Goal: Entertainment & Leisure: Consume media (video, audio)

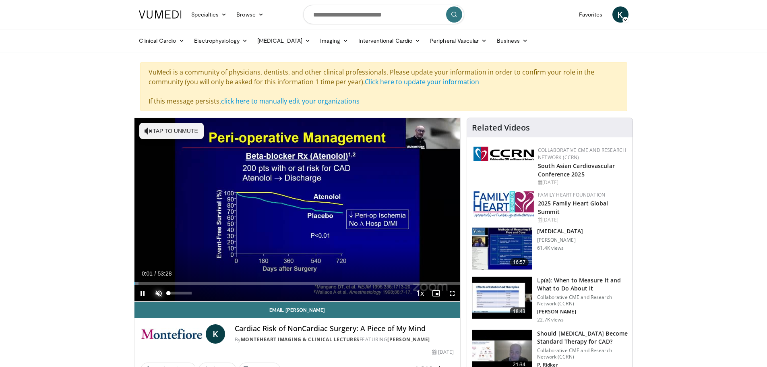
click at [161, 292] on span "Video Player" at bounding box center [159, 293] width 16 height 16
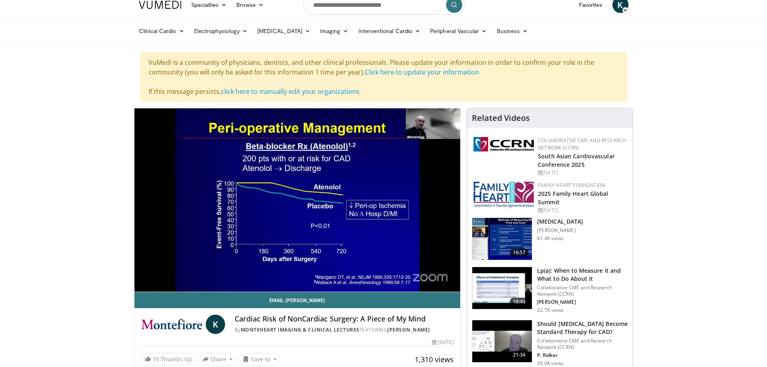
scroll to position [40, 0]
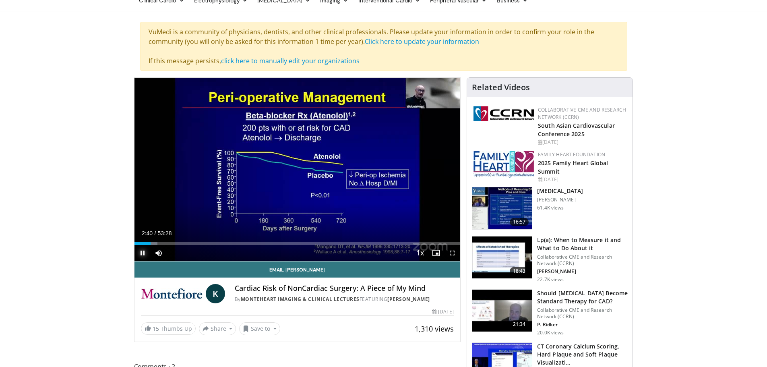
click at [143, 253] on span "Video Player" at bounding box center [143, 253] width 16 height 16
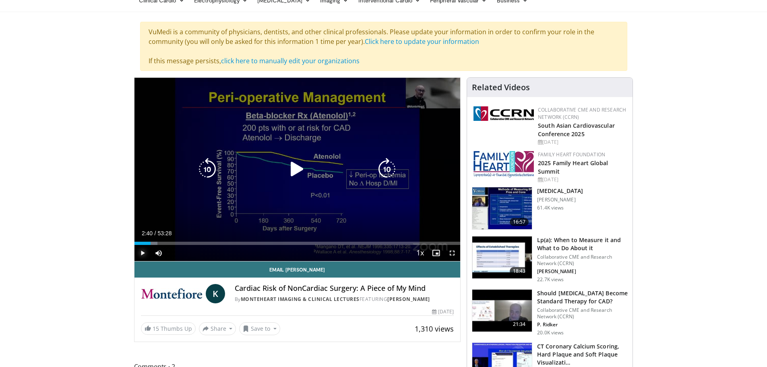
click at [144, 251] on span "Video Player" at bounding box center [143, 253] width 16 height 16
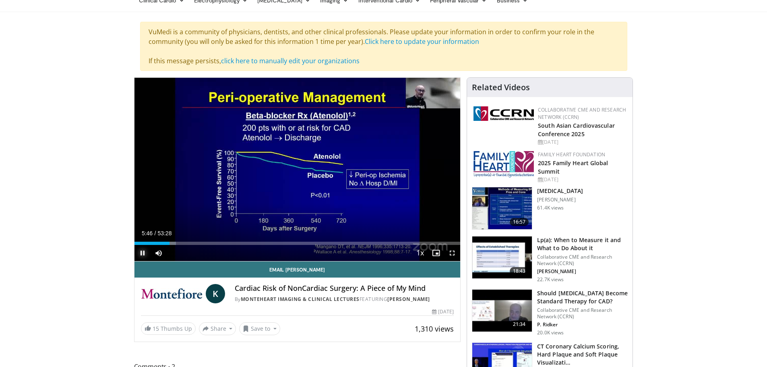
click at [144, 253] on span "Video Player" at bounding box center [143, 253] width 16 height 16
click at [139, 252] on span "Video Player" at bounding box center [143, 253] width 16 height 16
click at [142, 253] on span "Video Player" at bounding box center [143, 253] width 16 height 16
click at [144, 252] on span "Video Player" at bounding box center [143, 253] width 16 height 16
click at [142, 254] on span "Video Player" at bounding box center [143, 253] width 16 height 16
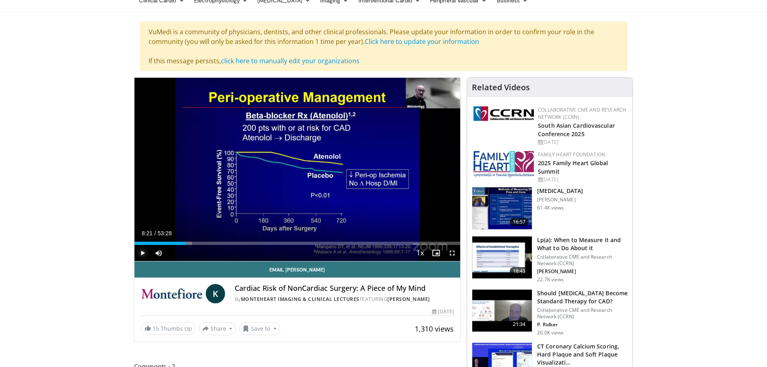
click at [142, 251] on span "Video Player" at bounding box center [143, 253] width 16 height 16
click at [141, 251] on span "Video Player" at bounding box center [143, 253] width 16 height 16
click at [142, 254] on span "Video Player" at bounding box center [143, 253] width 16 height 16
click at [143, 254] on span "Video Player" at bounding box center [143, 253] width 16 height 16
click at [146, 252] on span "Video Player" at bounding box center [143, 253] width 16 height 16
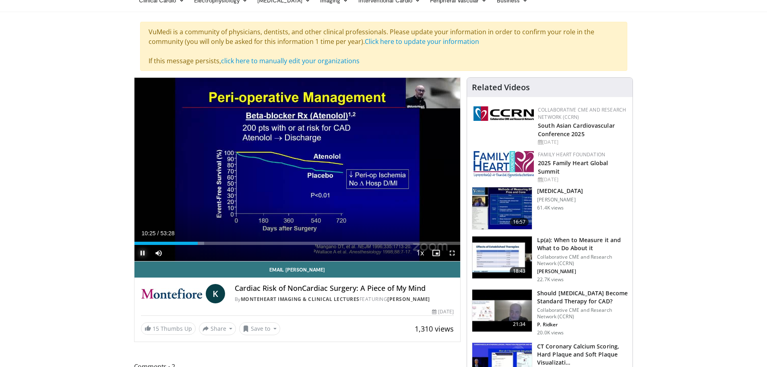
click at [142, 253] on span "Video Player" at bounding box center [143, 253] width 16 height 16
click at [143, 252] on span "Video Player" at bounding box center [143, 253] width 16 height 16
click at [142, 253] on span "Video Player" at bounding box center [143, 253] width 16 height 16
click at [207, 241] on div "Loaded : 25.52% 12:35 11:52" at bounding box center [298, 241] width 326 height 8
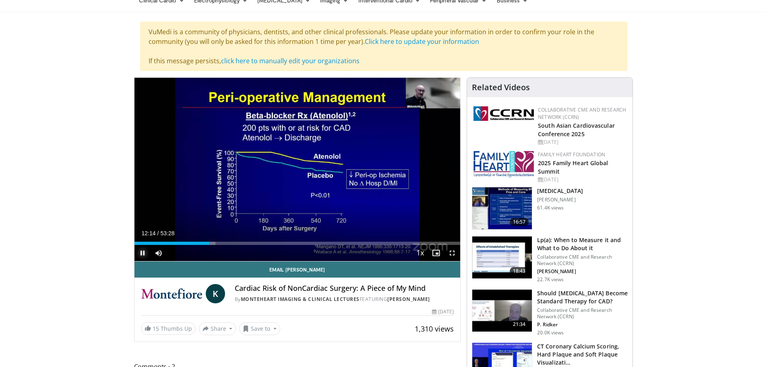
click at [141, 254] on span "Video Player" at bounding box center [143, 253] width 16 height 16
click at [144, 253] on span "Video Player" at bounding box center [143, 253] width 16 height 16
click at [221, 242] on div "Progress Bar" at bounding box center [221, 243] width 1 height 3
click at [141, 254] on span "Video Player" at bounding box center [143, 253] width 16 height 16
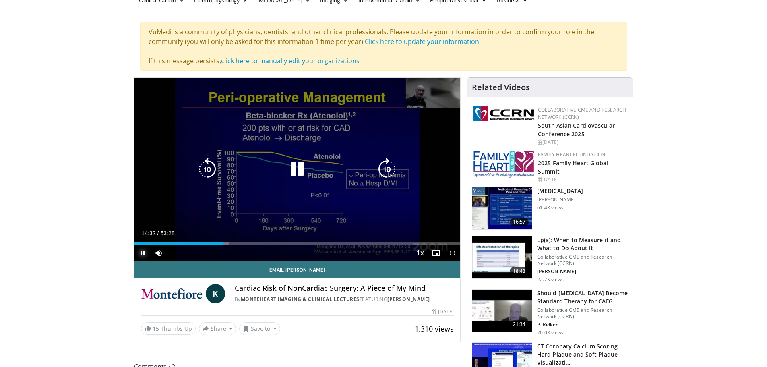
click at [142, 252] on span "Video Player" at bounding box center [143, 253] width 16 height 16
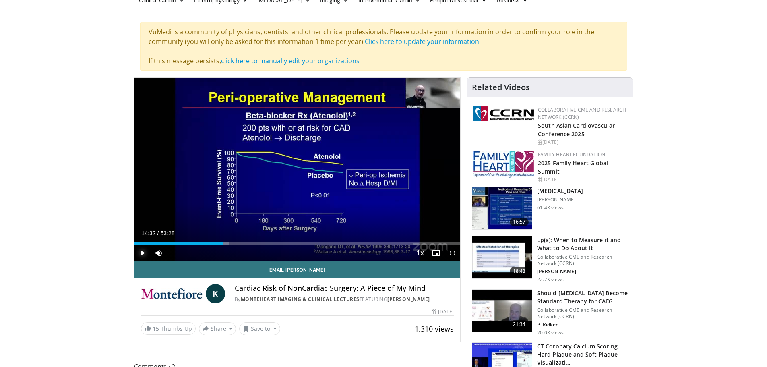
click at [141, 254] on span "Video Player" at bounding box center [143, 253] width 16 height 16
click at [139, 251] on span "Video Player" at bounding box center [143, 253] width 16 height 16
drag, startPoint x: 139, startPoint y: 251, endPoint x: 145, endPoint y: 253, distance: 5.6
click at [145, 253] on span "Video Player" at bounding box center [143, 253] width 16 height 16
click at [139, 255] on span "Video Player" at bounding box center [143, 253] width 16 height 16
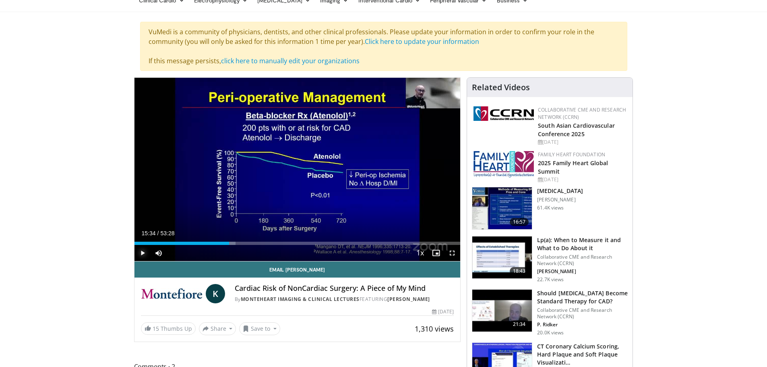
click at [141, 252] on span "Video Player" at bounding box center [143, 253] width 16 height 16
click at [142, 251] on span "Video Player" at bounding box center [143, 253] width 16 height 16
click at [143, 252] on span "Video Player" at bounding box center [143, 253] width 16 height 16
drag, startPoint x: 140, startPoint y: 251, endPoint x: 143, endPoint y: 255, distance: 5.2
click at [143, 255] on span "Video Player" at bounding box center [143, 253] width 16 height 16
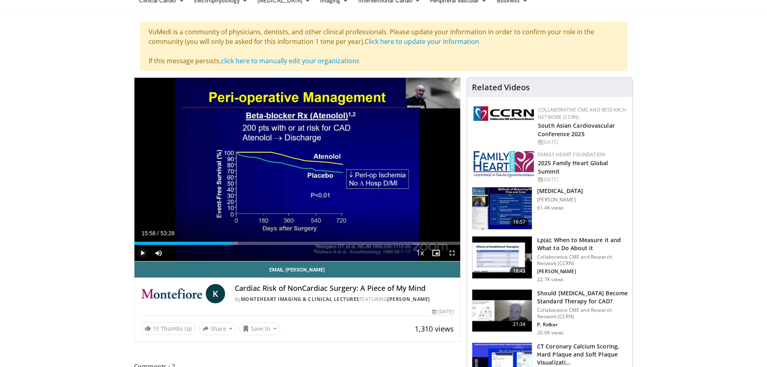
click at [141, 251] on span "Video Player" at bounding box center [143, 253] width 16 height 16
click at [232, 243] on div "Progress Bar" at bounding box center [232, 243] width 1 height 3
click at [141, 254] on span "Video Player" at bounding box center [143, 253] width 16 height 16
click at [143, 251] on span "Video Player" at bounding box center [143, 253] width 16 height 16
click at [143, 253] on span "Video Player" at bounding box center [143, 253] width 16 height 16
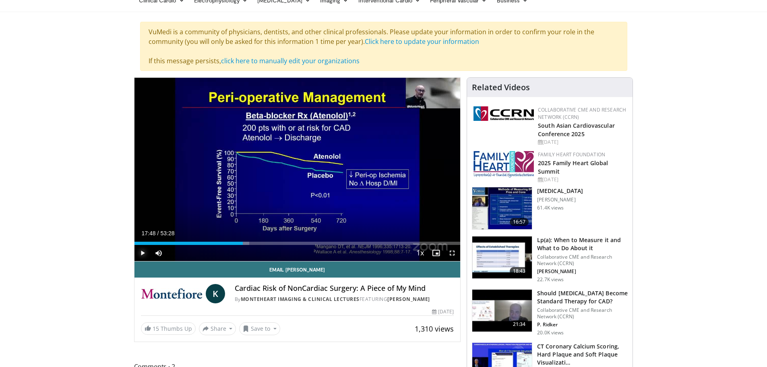
click at [141, 253] on span "Video Player" at bounding box center [143, 253] width 16 height 16
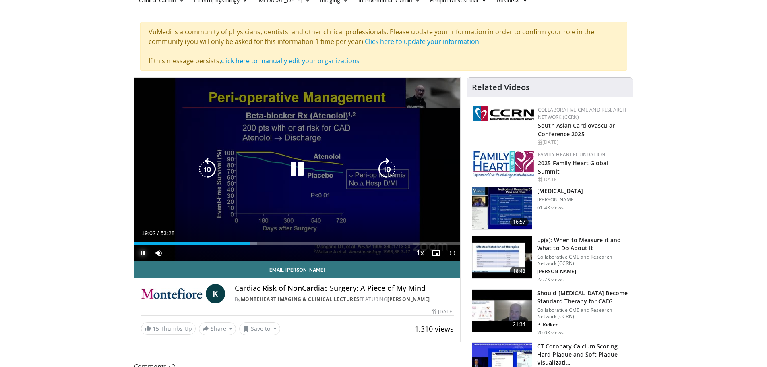
click at [138, 252] on span "Video Player" at bounding box center [143, 253] width 16 height 16
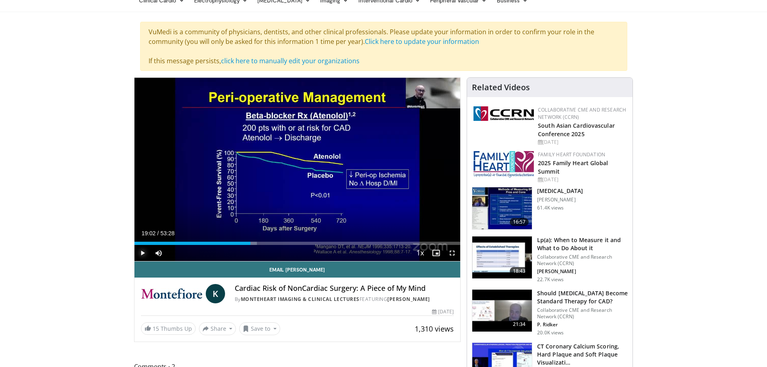
click at [141, 253] on span "Video Player" at bounding box center [143, 253] width 16 height 16
click at [144, 253] on span "Video Player" at bounding box center [143, 253] width 16 height 16
click at [143, 254] on span "Video Player" at bounding box center [143, 253] width 16 height 16
click at [143, 255] on span "Video Player" at bounding box center [143, 253] width 16 height 16
click at [143, 253] on span "Video Player" at bounding box center [143, 253] width 16 height 16
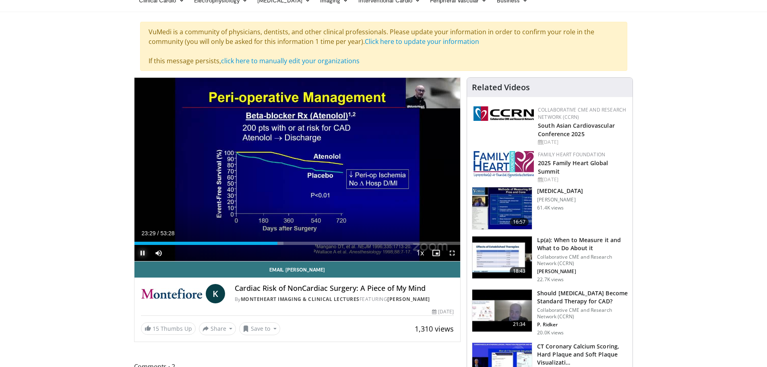
click at [146, 253] on span "Video Player" at bounding box center [143, 253] width 16 height 16
click at [141, 253] on span "Video Player" at bounding box center [143, 253] width 16 height 16
click at [143, 255] on span "Video Player" at bounding box center [143, 253] width 16 height 16
click at [143, 253] on span "Video Player" at bounding box center [143, 253] width 16 height 16
click at [140, 255] on span "Video Player" at bounding box center [143, 253] width 16 height 16
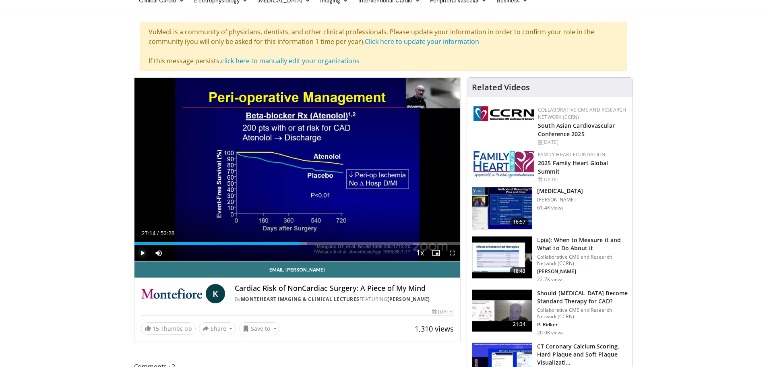
click at [139, 253] on span "Video Player" at bounding box center [143, 253] width 16 height 16
click at [139, 255] on span "Video Player" at bounding box center [143, 253] width 16 height 16
click at [141, 252] on span "Video Player" at bounding box center [143, 253] width 16 height 16
click at [141, 254] on span "Video Player" at bounding box center [143, 253] width 16 height 16
click at [143, 251] on span "Video Player" at bounding box center [143, 253] width 16 height 16
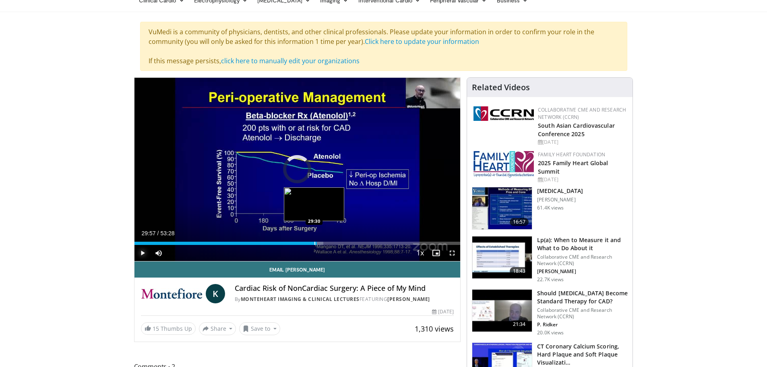
click at [315, 242] on div "Progress Bar" at bounding box center [315, 243] width 1 height 3
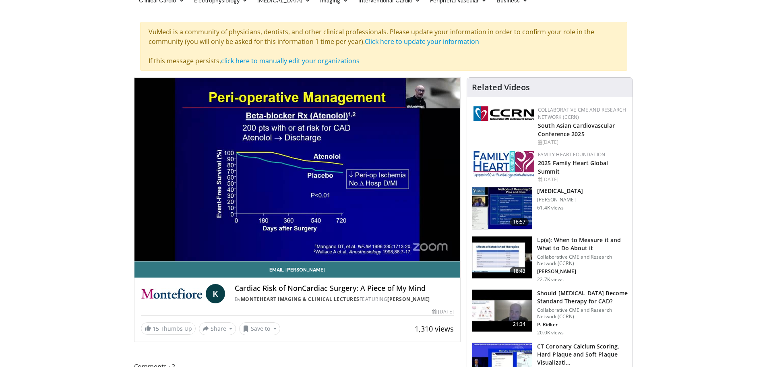
click at [142, 254] on div "10 seconds Tap to unmute" at bounding box center [298, 169] width 326 height 183
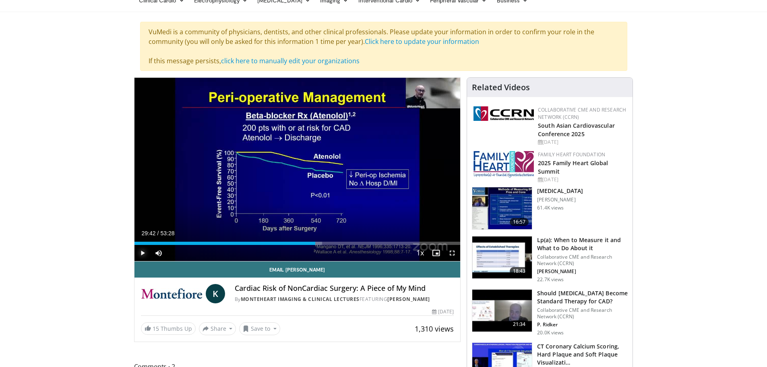
click at [143, 252] on span "Video Player" at bounding box center [143, 253] width 16 height 16
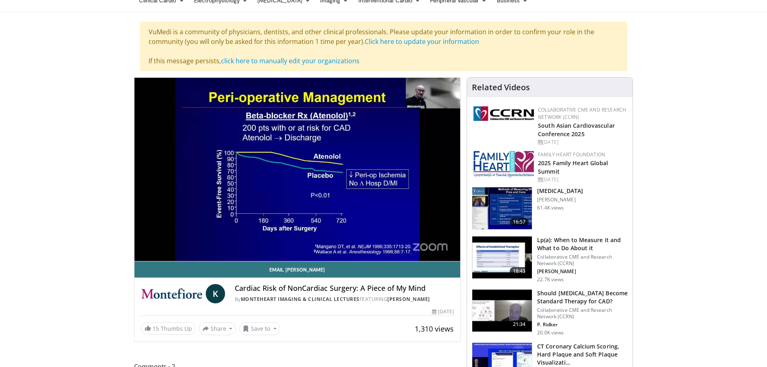
click at [141, 254] on video-js "**********" at bounding box center [298, 170] width 326 height 184
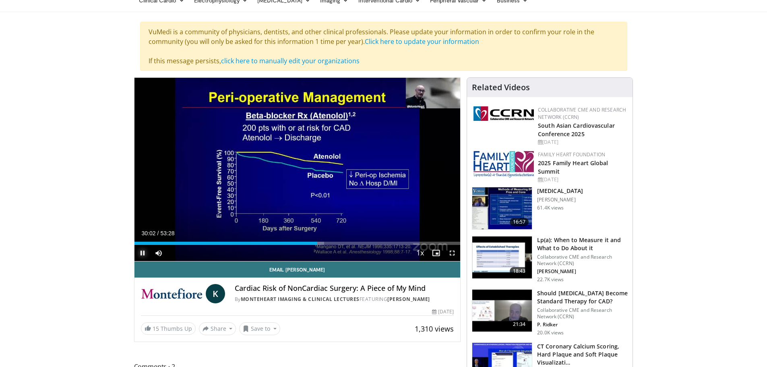
click at [143, 251] on span "Video Player" at bounding box center [143, 253] width 16 height 16
click at [141, 253] on span "Video Player" at bounding box center [143, 253] width 16 height 16
click at [143, 251] on span "Video Player" at bounding box center [143, 253] width 16 height 16
click at [142, 253] on span "Video Player" at bounding box center [143, 253] width 16 height 16
click at [143, 251] on span "Video Player" at bounding box center [143, 253] width 16 height 16
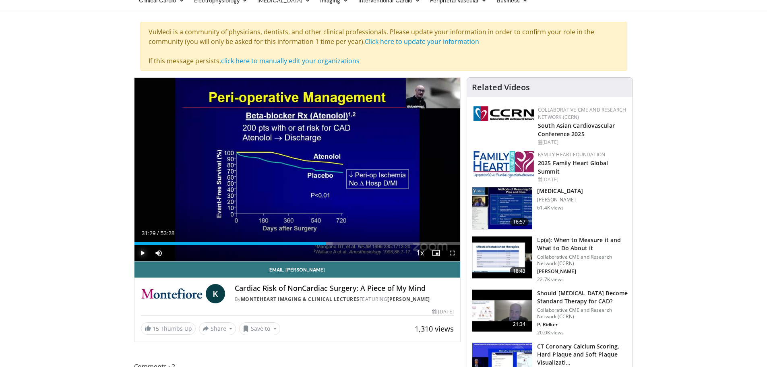
click at [141, 252] on span "Video Player" at bounding box center [143, 253] width 16 height 16
click at [144, 255] on span "Video Player" at bounding box center [143, 253] width 16 height 16
click at [139, 253] on span "Video Player" at bounding box center [143, 253] width 16 height 16
click at [145, 255] on span "Video Player" at bounding box center [143, 253] width 16 height 16
click at [143, 254] on span "Video Player" at bounding box center [143, 253] width 16 height 16
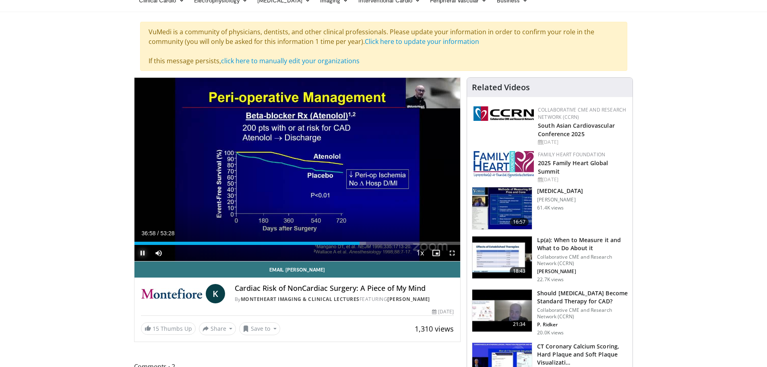
click at [141, 250] on span "Video Player" at bounding box center [143, 253] width 16 height 16
click at [141, 250] on video-js "**********" at bounding box center [298, 170] width 326 height 184
click at [143, 252] on span "Video Player" at bounding box center [143, 253] width 16 height 16
click at [141, 251] on span "Video Player" at bounding box center [143, 253] width 16 height 16
click at [141, 252] on span "Video Player" at bounding box center [143, 253] width 16 height 16
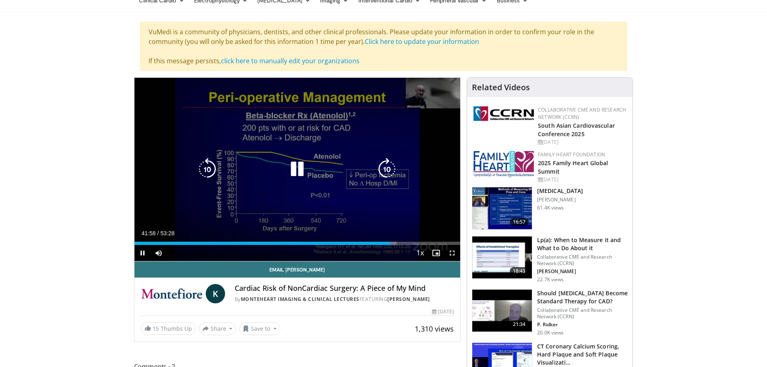
click at [142, 251] on video-js "**********" at bounding box center [298, 170] width 326 height 184
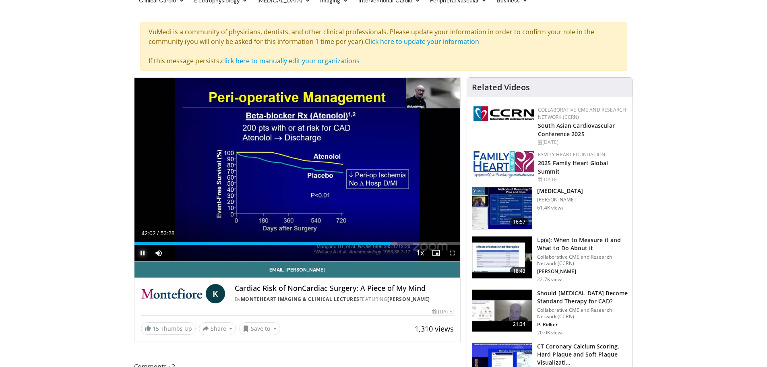
click at [142, 254] on span "Video Player" at bounding box center [143, 253] width 16 height 16
click at [144, 253] on span "Video Player" at bounding box center [143, 253] width 16 height 16
click at [141, 253] on span "Video Player" at bounding box center [143, 253] width 16 height 16
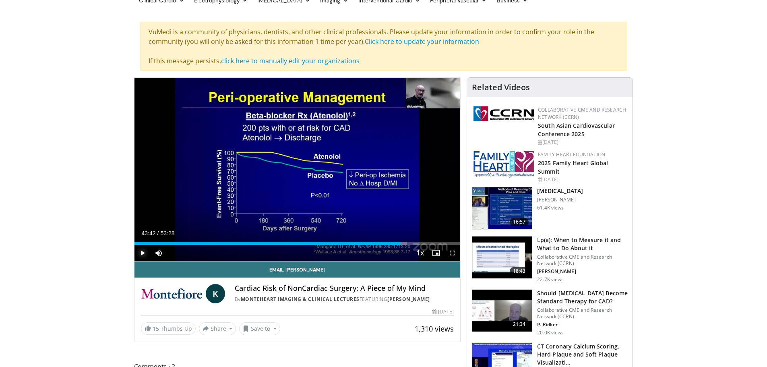
click at [141, 253] on span "Video Player" at bounding box center [143, 253] width 16 height 16
click at [140, 253] on span "Video Player" at bounding box center [143, 253] width 16 height 16
click at [141, 253] on span "Video Player" at bounding box center [143, 253] width 16 height 16
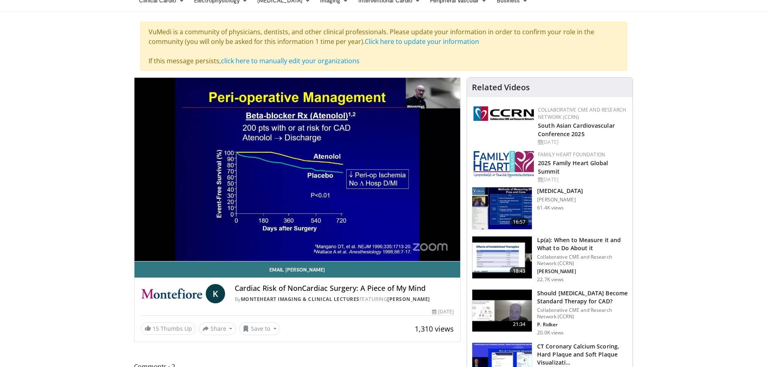
click at [141, 253] on video-js "**********" at bounding box center [298, 170] width 326 height 184
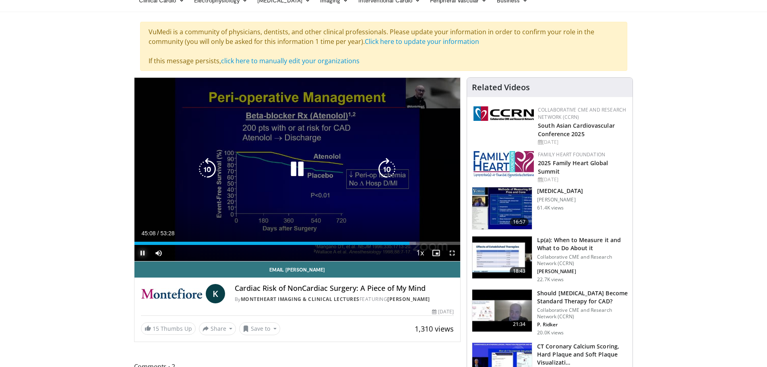
click at [141, 254] on span "Video Player" at bounding box center [143, 253] width 16 height 16
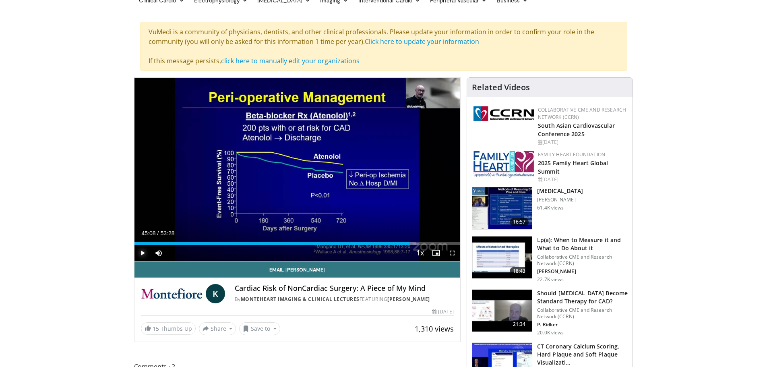
click at [142, 253] on span "Video Player" at bounding box center [143, 253] width 16 height 16
click at [409, 244] on div "Progress Bar" at bounding box center [409, 243] width 1 height 3
click at [143, 254] on video-js "**********" at bounding box center [298, 170] width 326 height 184
click at [141, 250] on span "Video Player" at bounding box center [143, 253] width 16 height 16
click at [410, 244] on div "Progress Bar" at bounding box center [410, 243] width 1 height 3
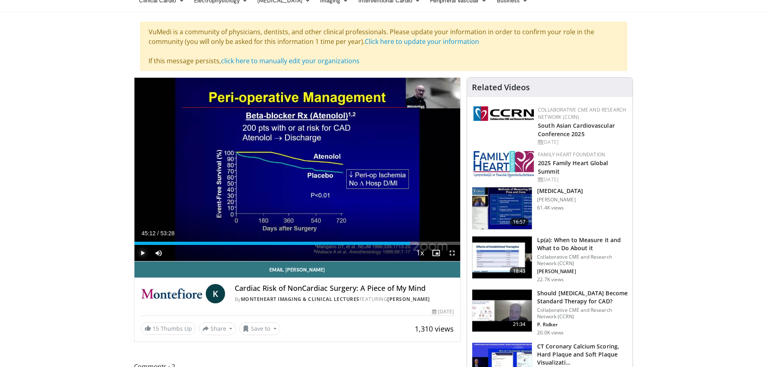
click at [143, 254] on span "Video Player" at bounding box center [143, 253] width 16 height 16
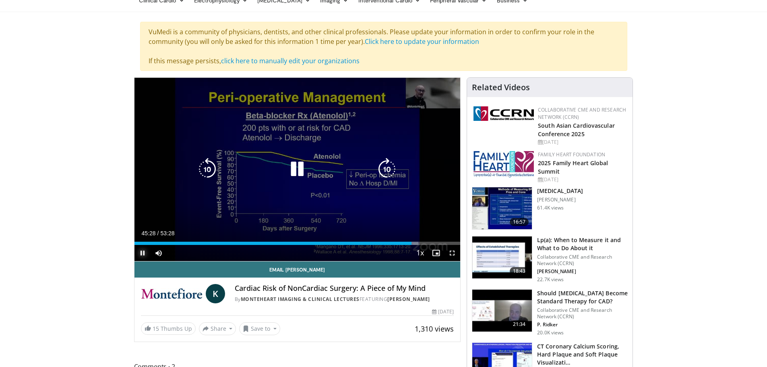
click at [142, 253] on span "Video Player" at bounding box center [143, 253] width 16 height 16
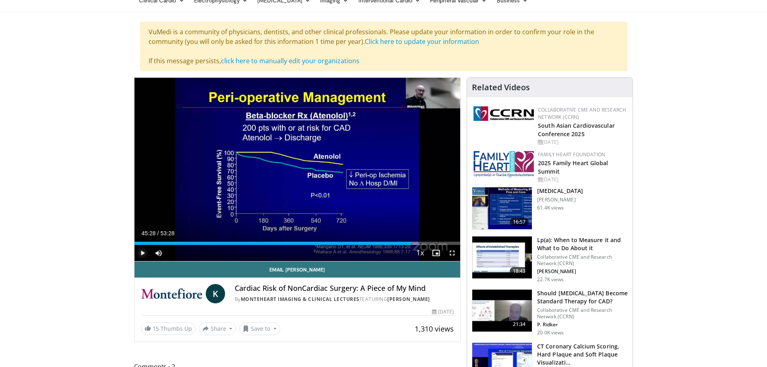
click at [142, 255] on span "Video Player" at bounding box center [143, 253] width 16 height 16
click at [143, 253] on video-js "**********" at bounding box center [298, 170] width 326 height 184
click at [144, 252] on span "Video Player" at bounding box center [143, 253] width 16 height 16
click at [140, 252] on span "Video Player" at bounding box center [143, 253] width 16 height 16
click at [141, 251] on span "Video Player" at bounding box center [143, 253] width 16 height 16
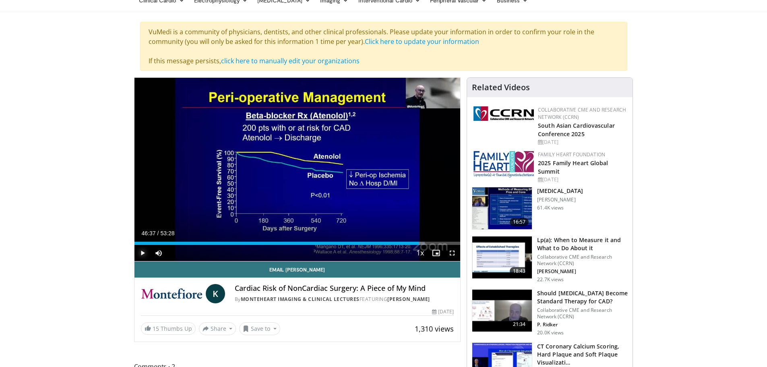
click at [141, 253] on span "Video Player" at bounding box center [143, 253] width 16 height 16
click at [139, 252] on span "Video Player" at bounding box center [143, 253] width 16 height 16
click at [143, 252] on span "Video Player" at bounding box center [143, 253] width 16 height 16
click at [144, 252] on span "Video Player" at bounding box center [143, 253] width 16 height 16
click at [139, 253] on span "Video Player" at bounding box center [143, 253] width 16 height 16
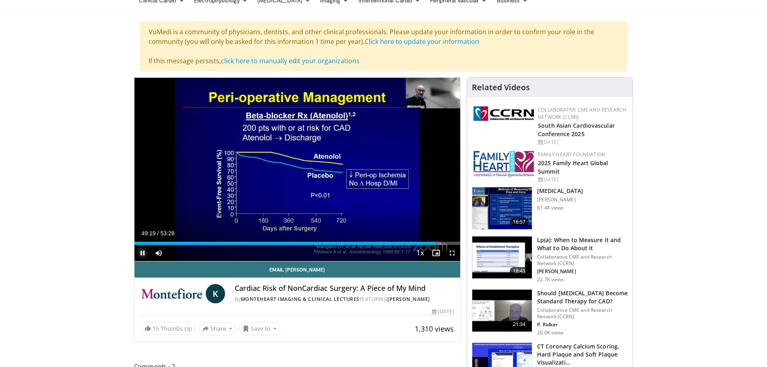
click at [141, 254] on span "Video Player" at bounding box center [143, 253] width 16 height 16
click at [140, 252] on span "Video Player" at bounding box center [143, 253] width 16 height 16
click at [140, 254] on span "Video Player" at bounding box center [143, 253] width 16 height 16
click at [143, 251] on span "Video Player" at bounding box center [143, 253] width 16 height 16
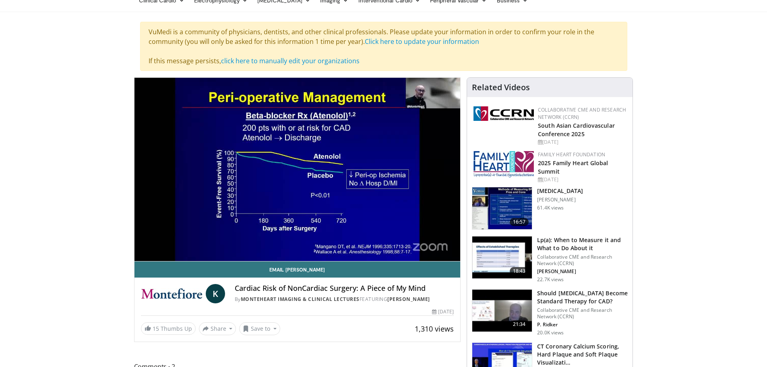
click at [445, 241] on div "10 seconds Tap to unmute" at bounding box center [298, 169] width 326 height 183
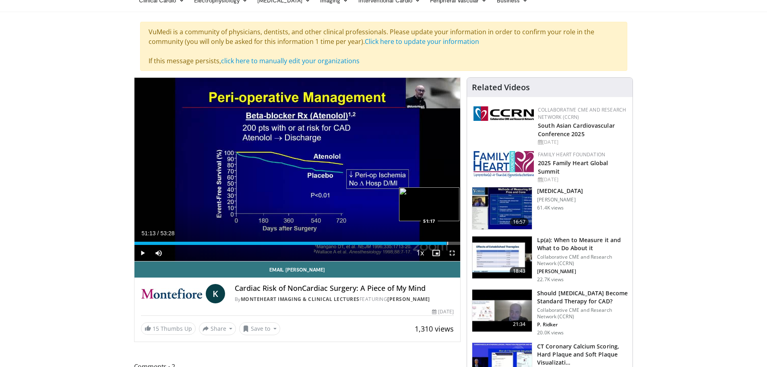
click at [447, 242] on div "Progress Bar" at bounding box center [447, 243] width 1 height 3
click at [449, 242] on div "Progress Bar" at bounding box center [449, 243] width 1 height 3
click at [452, 242] on div "Loaded : 98.19% 51:29 52:08" at bounding box center [298, 243] width 326 height 3
click at [452, 242] on div "Progress Bar" at bounding box center [452, 243] width 1 height 3
click at [448, 243] on div "Progress Bar" at bounding box center [448, 243] width 1 height 3
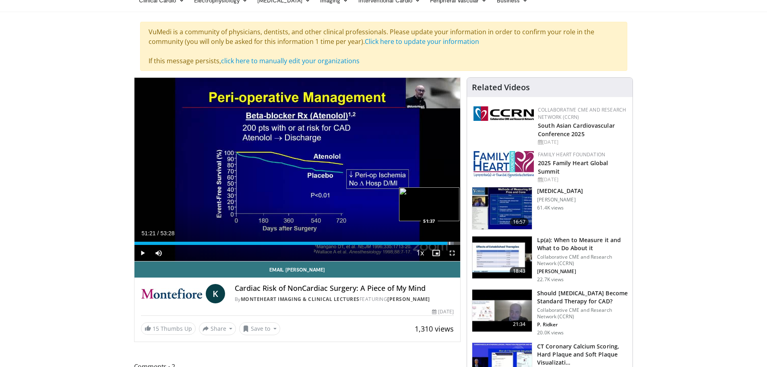
click at [449, 243] on div "Progress Bar" at bounding box center [449, 243] width 1 height 3
click at [450, 243] on div "Progress Bar" at bounding box center [450, 243] width 1 height 3
click at [452, 243] on div "Progress Bar" at bounding box center [452, 243] width 1 height 3
click at [453, 243] on div "Progress Bar" at bounding box center [453, 243] width 1 height 3
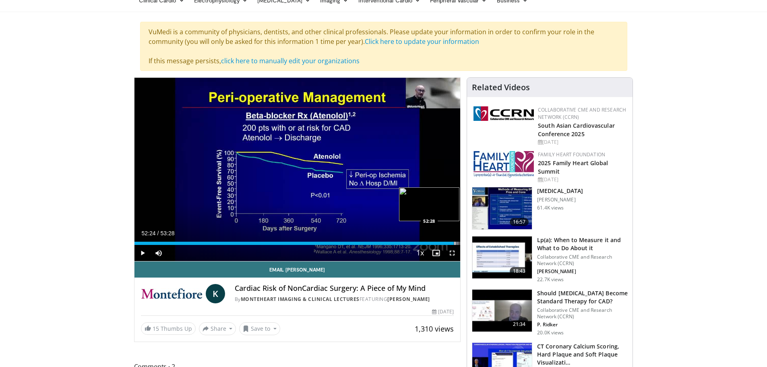
click at [455, 243] on div "Progress Bar" at bounding box center [455, 243] width 1 height 3
click at [144, 253] on span "Video Player" at bounding box center [143, 253] width 16 height 16
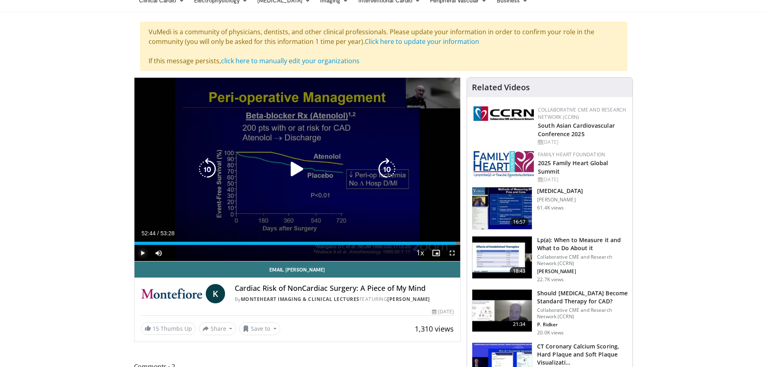
click at [456, 243] on div "Progress Bar" at bounding box center [455, 243] width 9 height 3
